Goal: Information Seeking & Learning: Learn about a topic

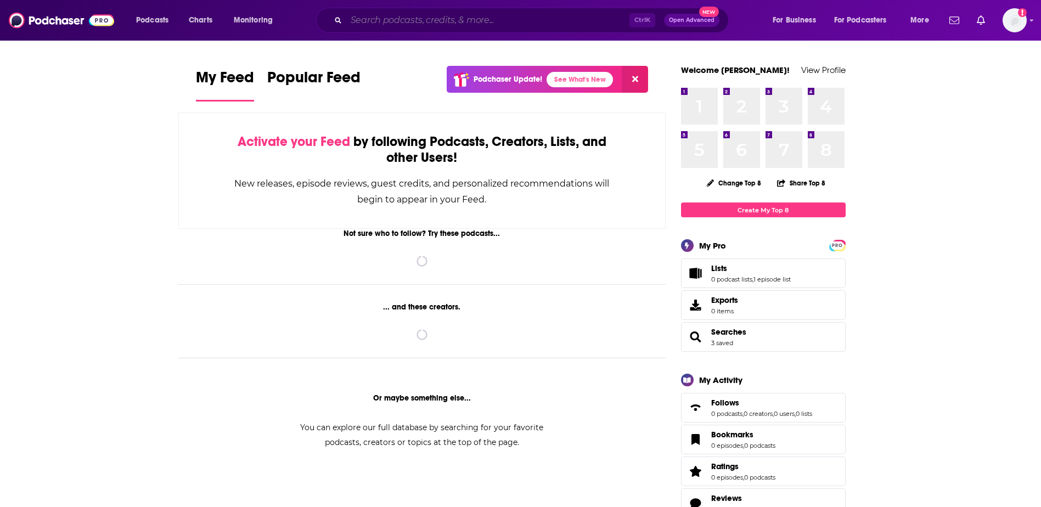
click at [398, 16] on input "Search podcasts, credits, & more..." at bounding box center [487, 21] width 283 height 18
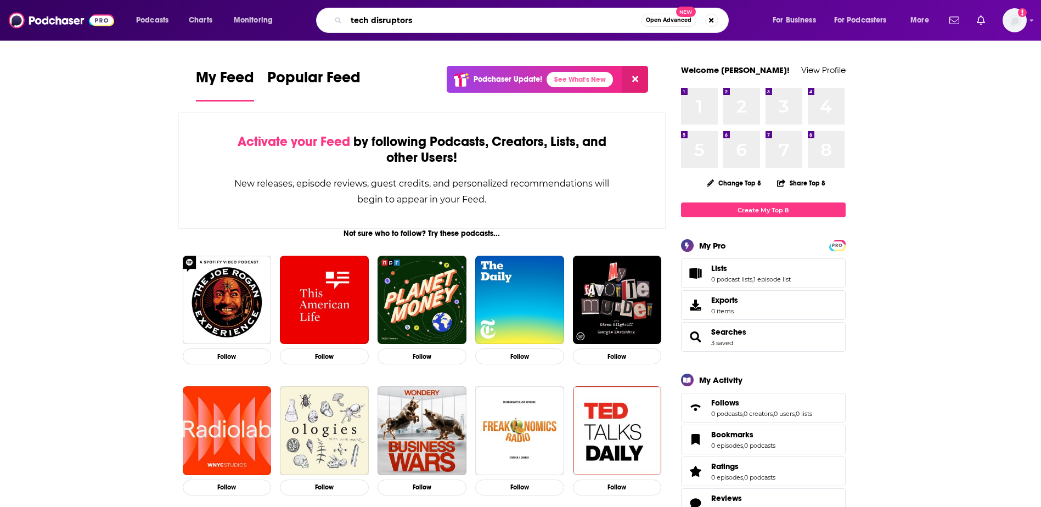
type input "tech disruptors"
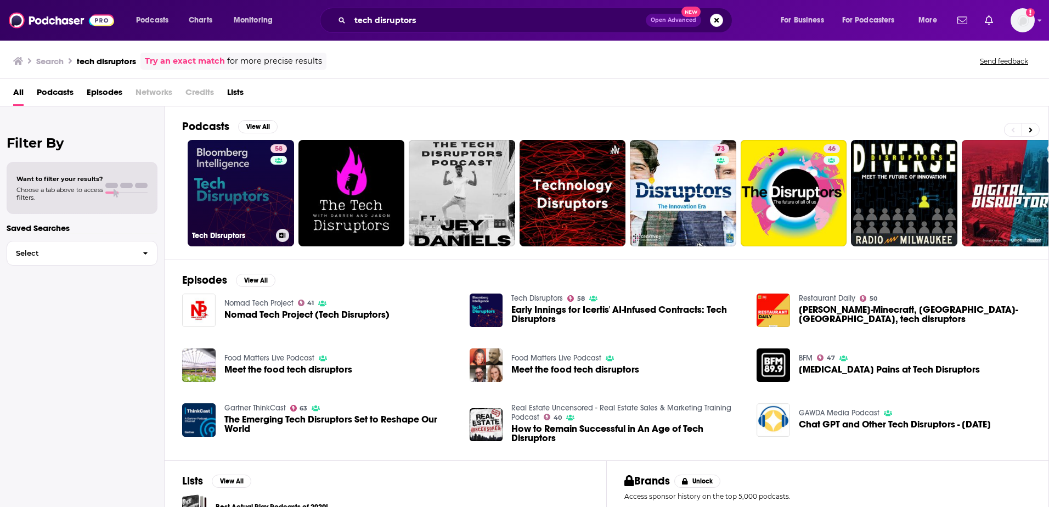
click at [243, 183] on link "58 Tech Disruptors" at bounding box center [241, 193] width 106 height 106
